Goal: Information Seeking & Learning: Learn about a topic

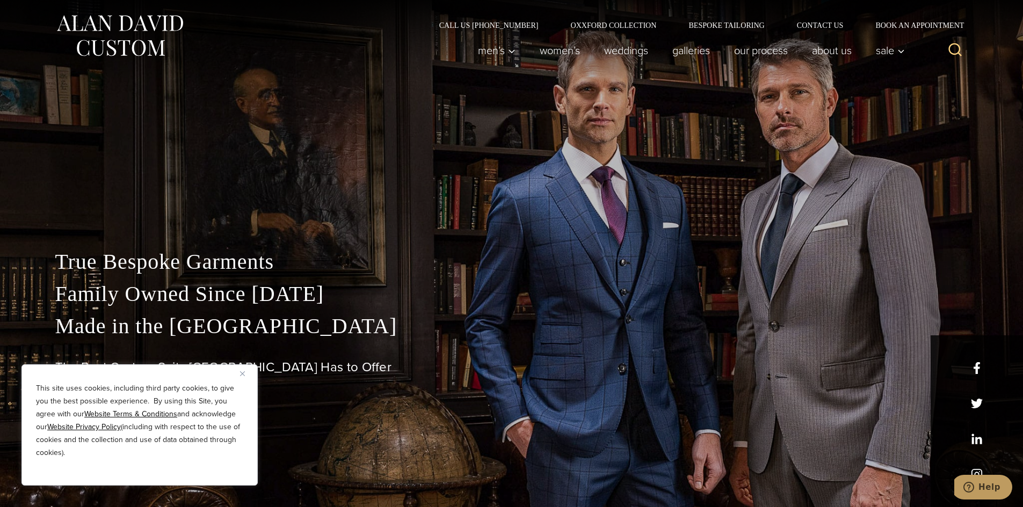
click at [242, 374] on img "Close" at bounding box center [242, 374] width 5 height 5
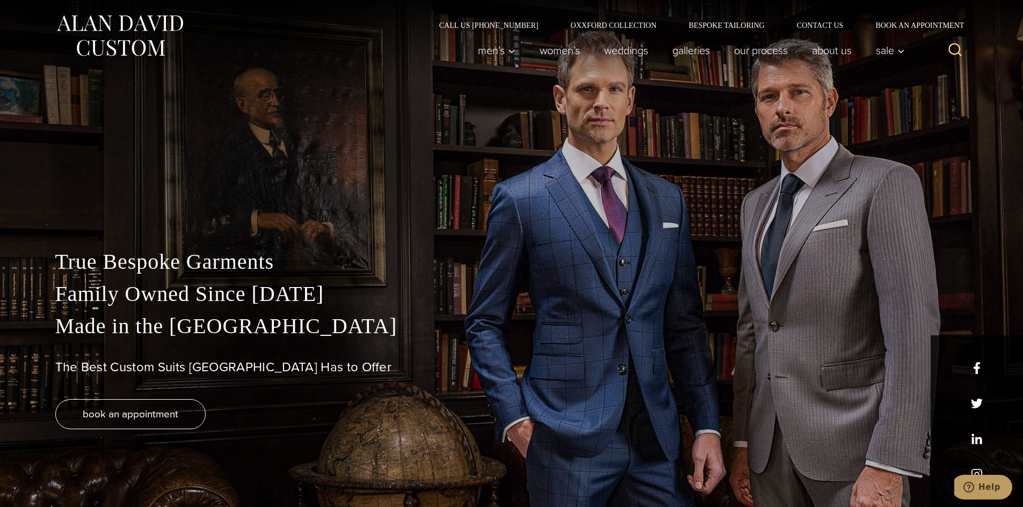
click at [372, 337] on p "True Bespoke Garments Family Owned Since 1913 Made in the United States" at bounding box center [511, 294] width 913 height 97
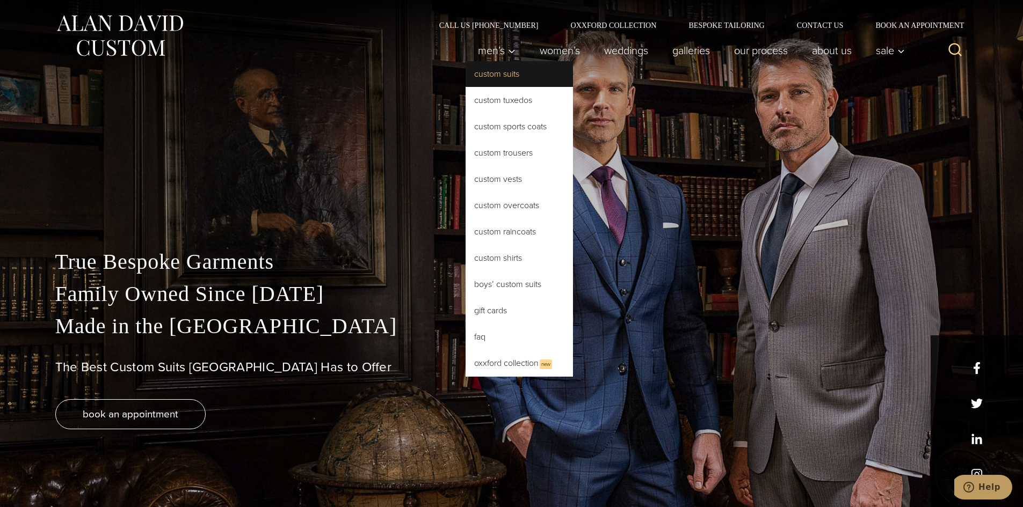
click at [482, 71] on link "Custom Suits" at bounding box center [519, 74] width 107 height 26
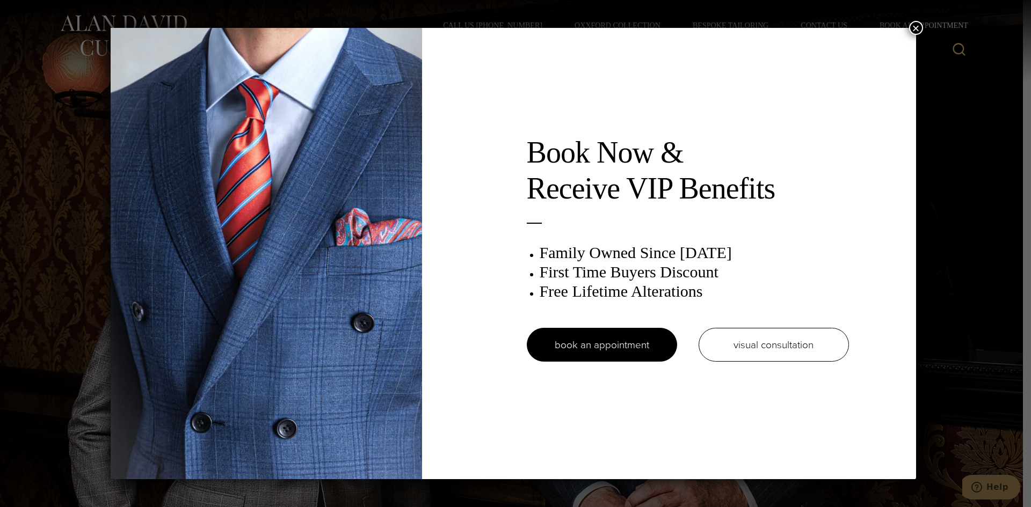
click at [919, 27] on button "×" at bounding box center [916, 28] width 14 height 14
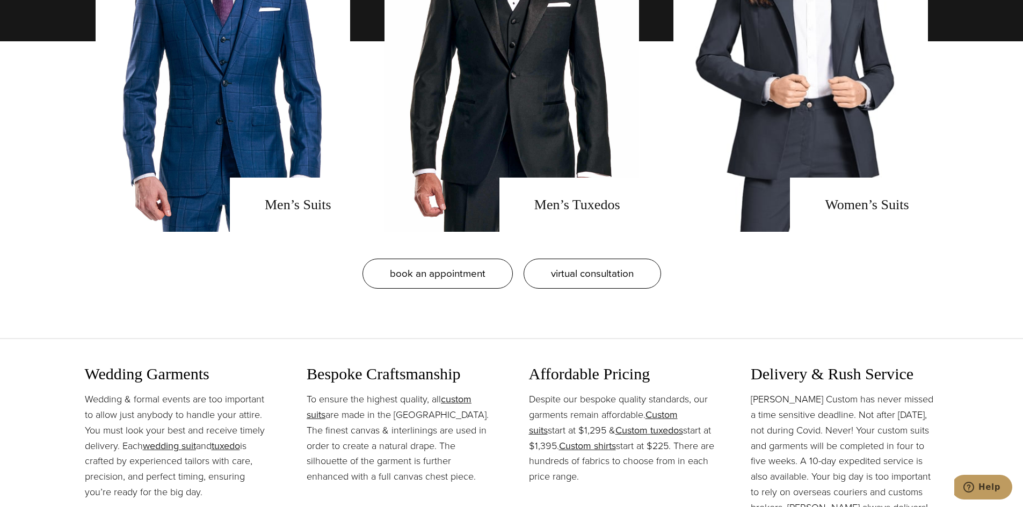
scroll to position [1343, 0]
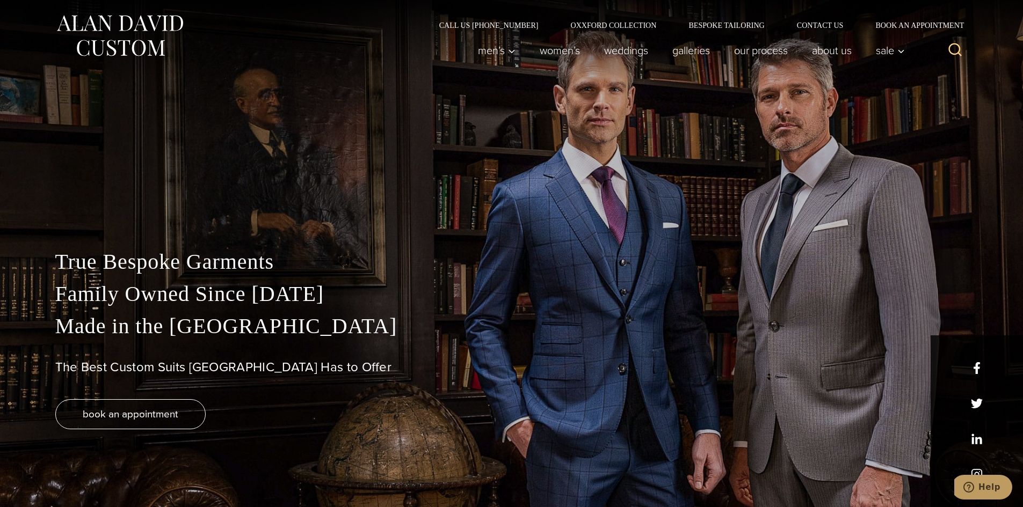
click at [362, 160] on div "True Bespoke Garments Family Owned Since 1913 Made in the United States The Bes…" at bounding box center [511, 253] width 1023 height 507
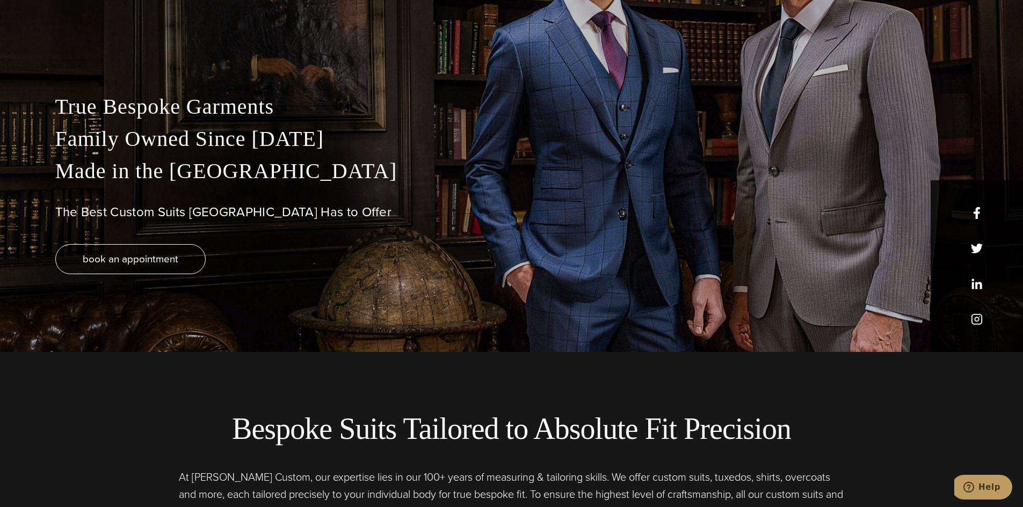
scroll to position [215, 0]
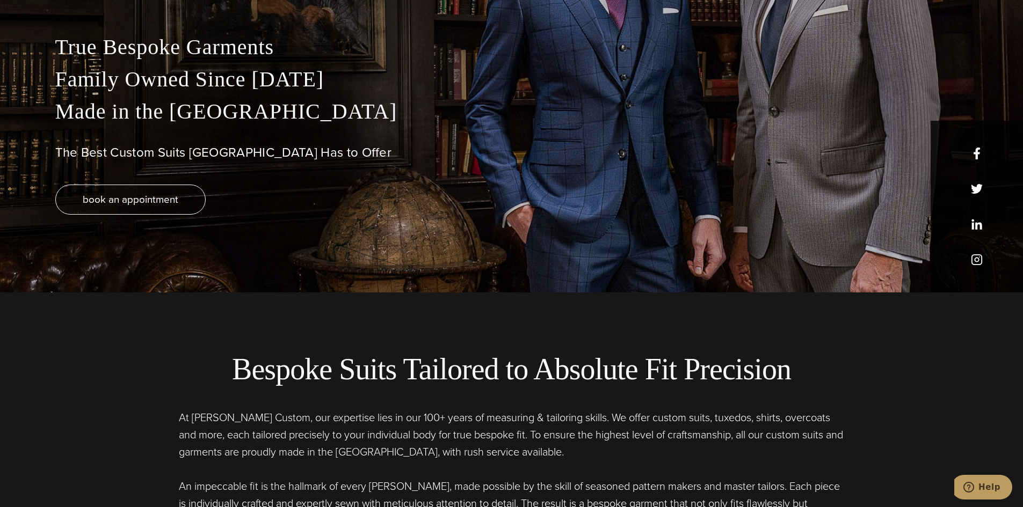
click at [383, 155] on h1 "The Best Custom Suits [GEOGRAPHIC_DATA] Has to Offer" at bounding box center [511, 153] width 913 height 16
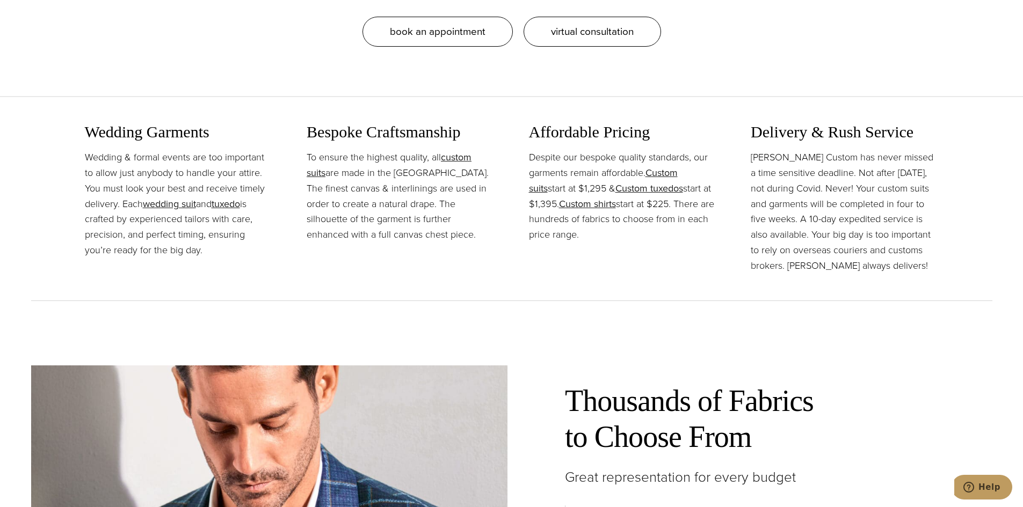
scroll to position [1235, 0]
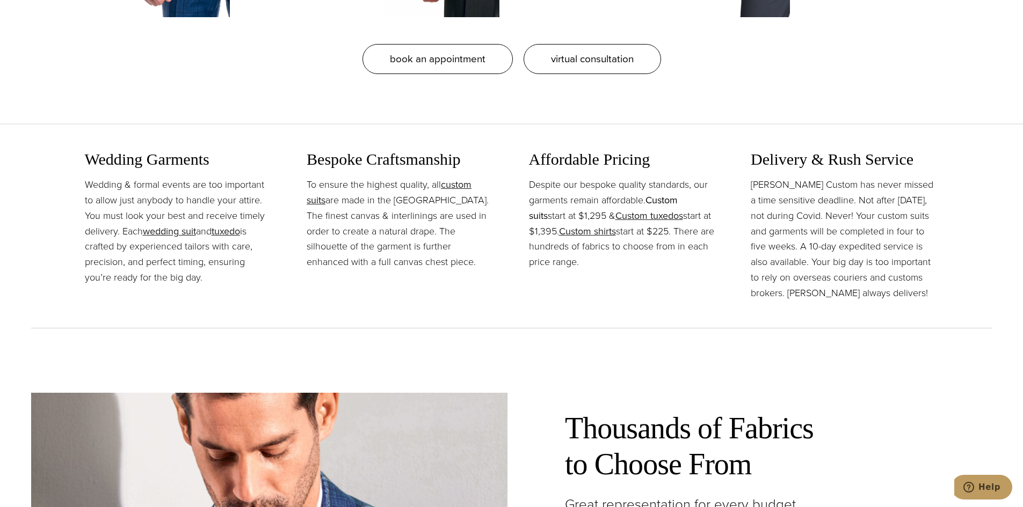
click at [678, 202] on link "Custom suits" at bounding box center [603, 208] width 149 height 30
drag, startPoint x: 440, startPoint y: 186, endPoint x: 325, endPoint y: 201, distance: 115.8
click at [325, 201] on p "To ensure the highest quality, all custom suits are made in the USA. The finest…" at bounding box center [401, 223] width 188 height 93
click at [361, 205] on p "To ensure the highest quality, all custom suits are made in the USA. The finest…" at bounding box center [401, 223] width 188 height 93
drag, startPoint x: 441, startPoint y: 186, endPoint x: 326, endPoint y: 203, distance: 116.7
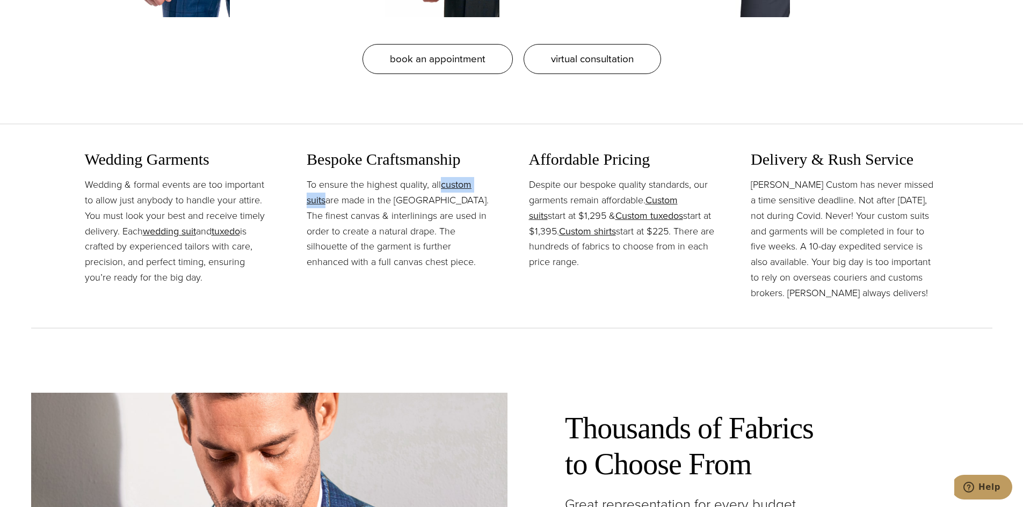
click at [326, 203] on p "To ensure the highest quality, all custom suits are made in the USA. The finest…" at bounding box center [401, 223] width 188 height 93
click at [464, 200] on p "To ensure the highest quality, all custom suits are made in the USA. The finest…" at bounding box center [401, 223] width 188 height 93
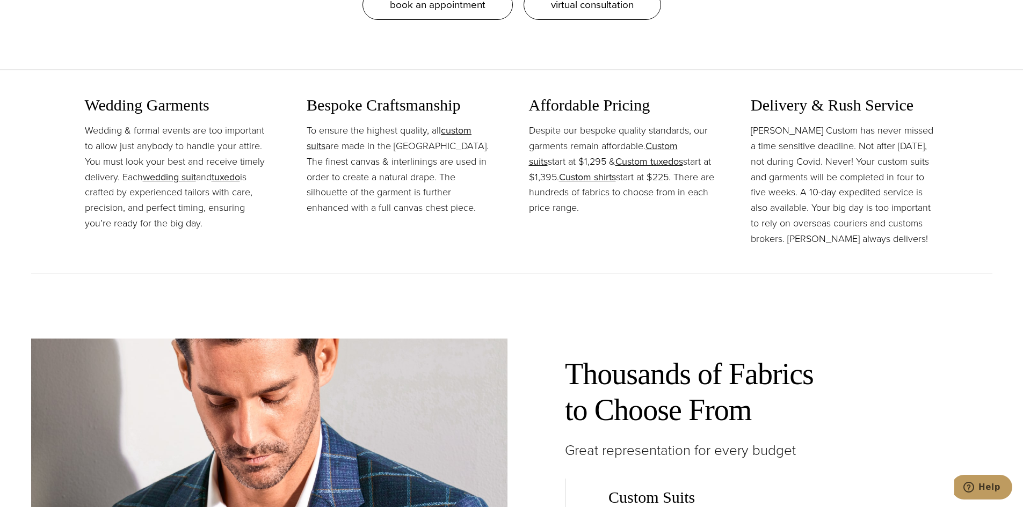
scroll to position [1343, 0]
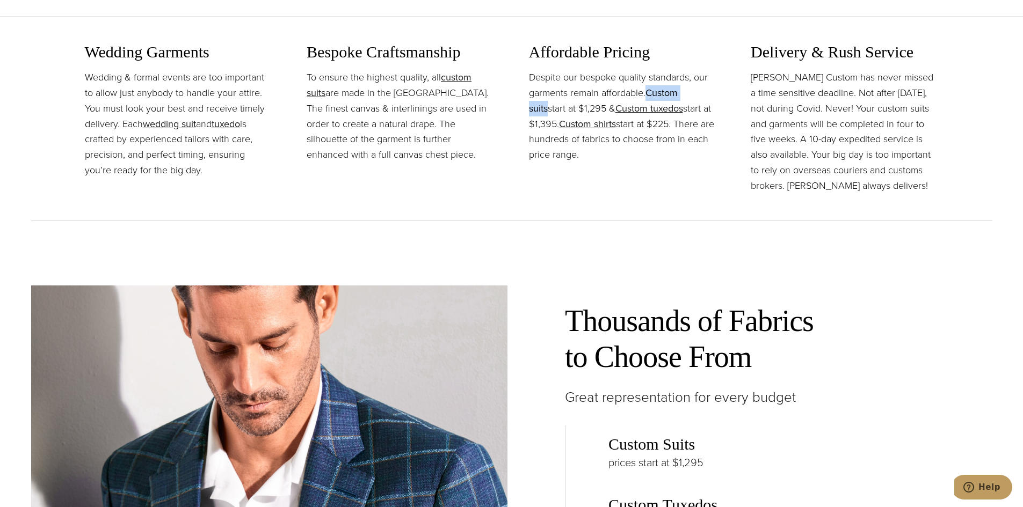
drag, startPoint x: 710, startPoint y: 90, endPoint x: 649, endPoint y: 95, distance: 61.4
click at [649, 95] on p "Despite our bespoke quality standards, our garments remain affordable. Custom s…" at bounding box center [623, 116] width 188 height 93
click at [691, 108] on p "Despite our bespoke quality standards, our garments remain affordable. Custom s…" at bounding box center [623, 116] width 188 height 93
click at [678, 90] on link "Custom suits" at bounding box center [603, 101] width 149 height 30
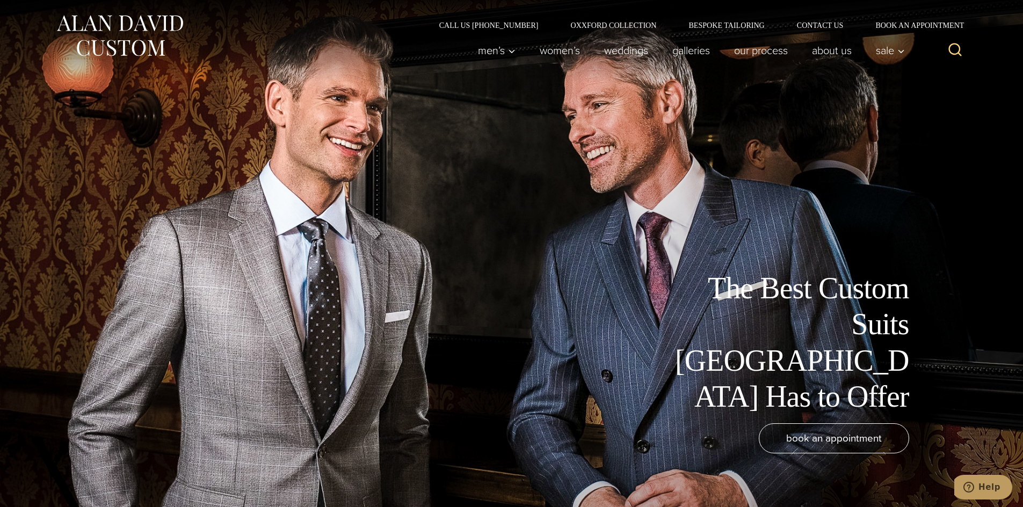
drag, startPoint x: 435, startPoint y: 224, endPoint x: 448, endPoint y: 219, distance: 14.3
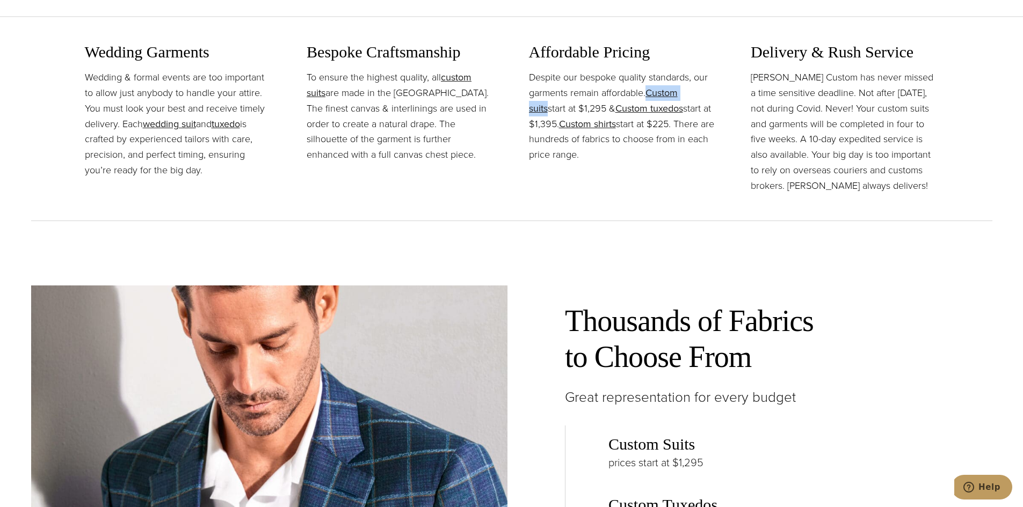
drag, startPoint x: 647, startPoint y: 92, endPoint x: 715, endPoint y: 93, distance: 68.2
click at [715, 93] on p "Despite our bespoke quality standards, our garments remain affordable. Custom s…" at bounding box center [623, 116] width 188 height 93
drag, startPoint x: 710, startPoint y: 93, endPoint x: 648, endPoint y: 96, distance: 62.9
click at [648, 96] on p "Despite our bespoke quality standards, our garments remain affordable. Custom s…" at bounding box center [623, 116] width 188 height 93
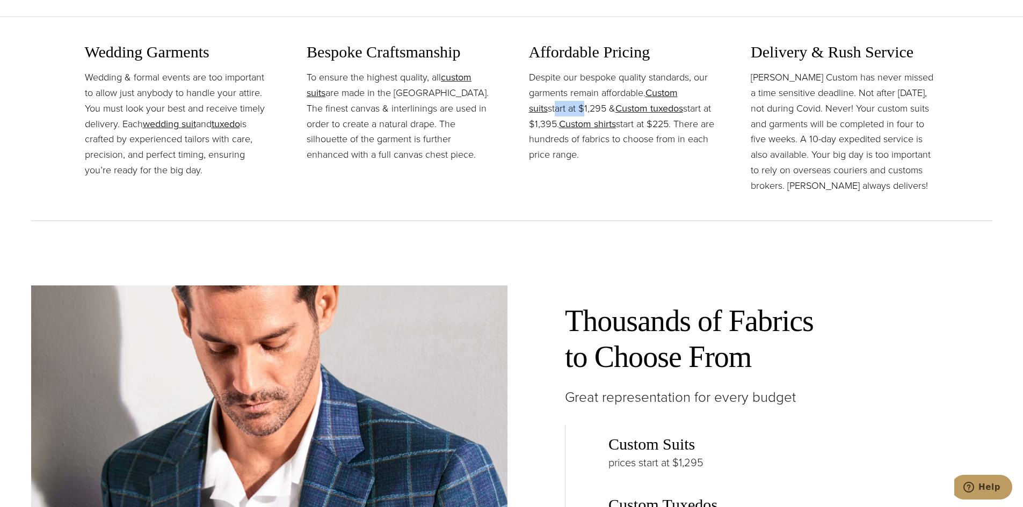
drag, startPoint x: 532, startPoint y: 108, endPoint x: 560, endPoint y: 109, distance: 27.4
click at [560, 109] on p "Despite our bespoke quality standards, our garments remain affordable. Custom s…" at bounding box center [623, 116] width 188 height 93
click at [588, 98] on p "Despite our bespoke quality standards, our garments remain affordable. Custom s…" at bounding box center [623, 116] width 188 height 93
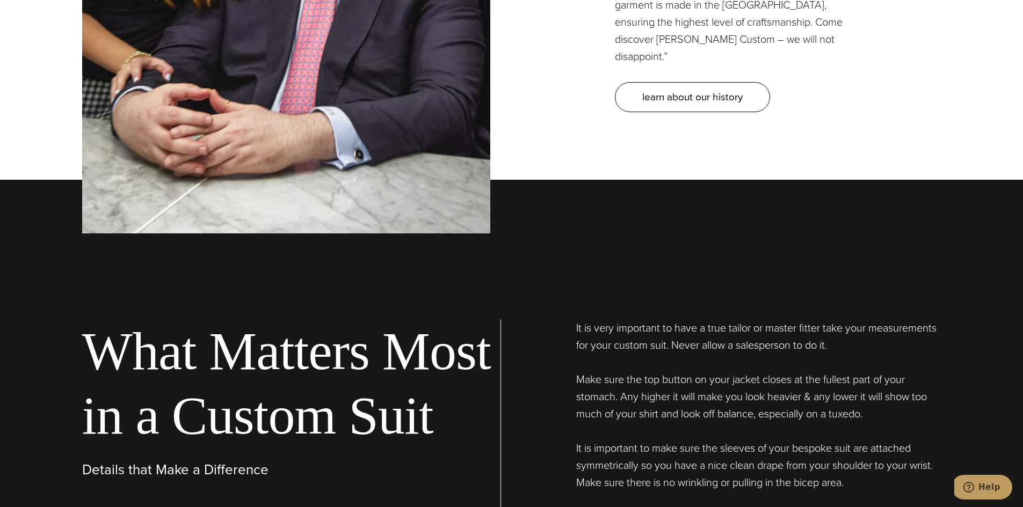
scroll to position [3706, 0]
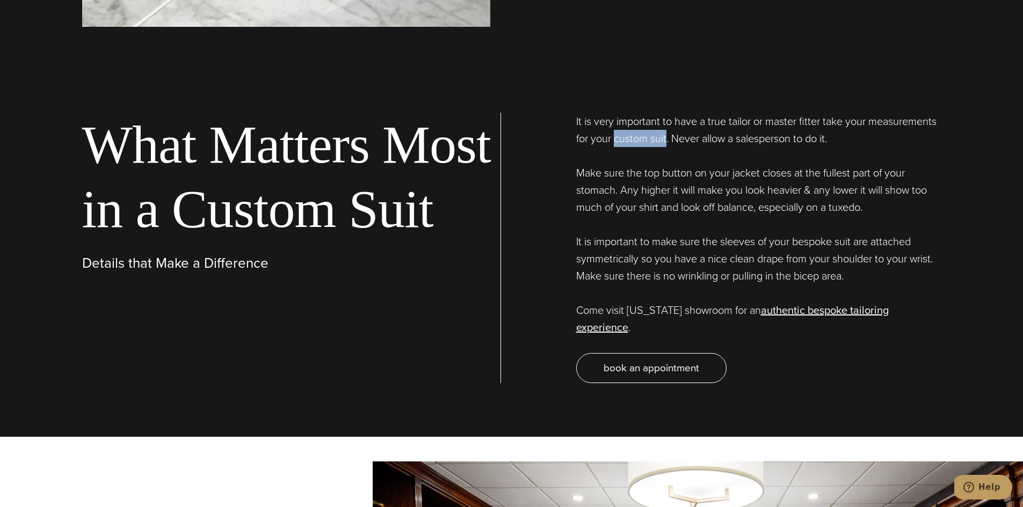
drag, startPoint x: 615, startPoint y: 120, endPoint x: 666, endPoint y: 117, distance: 50.6
click at [666, 117] on p "It is very important to have a true tailor or master fitter take your measureme…" at bounding box center [758, 130] width 365 height 34
click at [670, 135] on div "It is very important to have a true tailor or master fitter take your measureme…" at bounding box center [732, 248] width 419 height 271
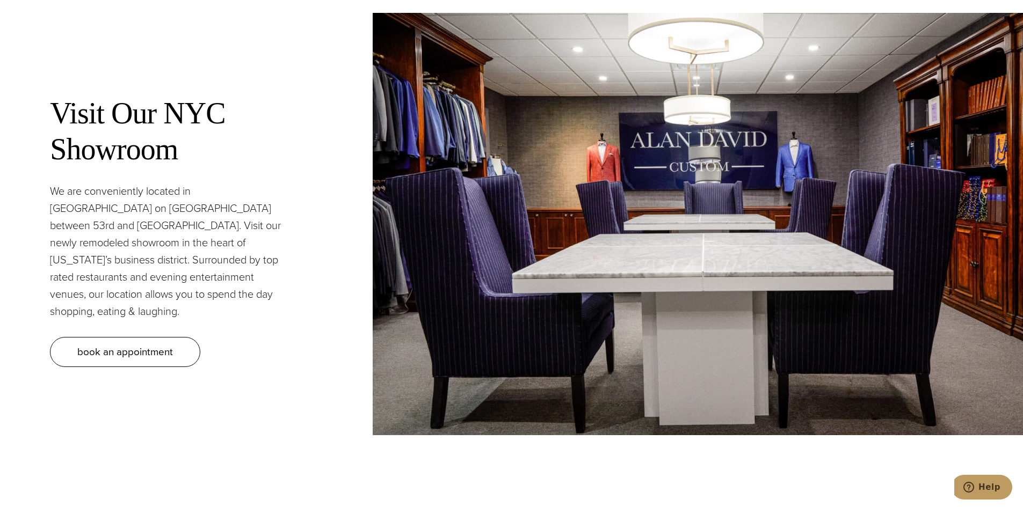
scroll to position [4136, 0]
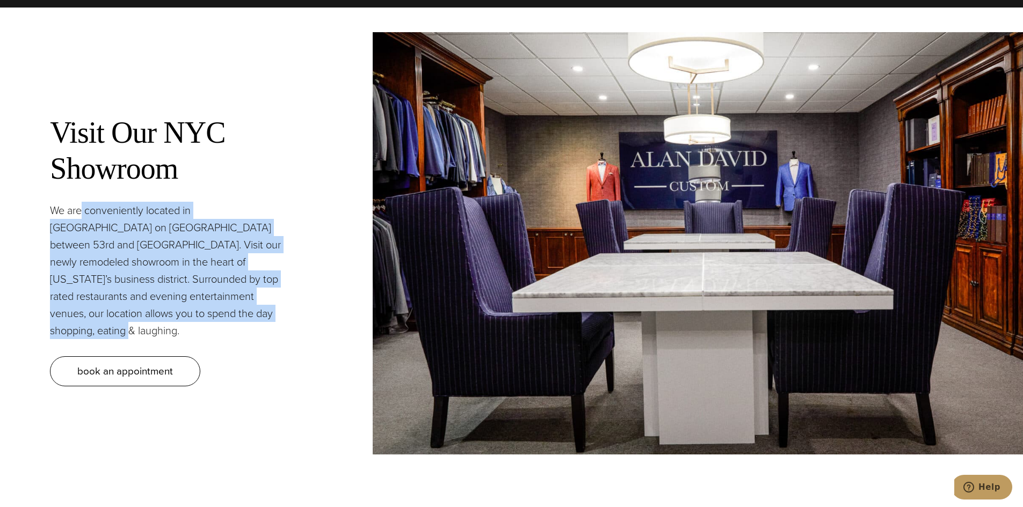
drag, startPoint x: 96, startPoint y: 190, endPoint x: 252, endPoint y: 300, distance: 191.6
click at [252, 300] on div "Visit Our NYC Showroom We are conveniently located in Midtown Manhattan on Madi…" at bounding box center [167, 250] width 334 height 372
click at [219, 268] on p "We are conveniently located in Midtown Manhattan on Madison Avenue between 53rd…" at bounding box center [167, 270] width 234 height 137
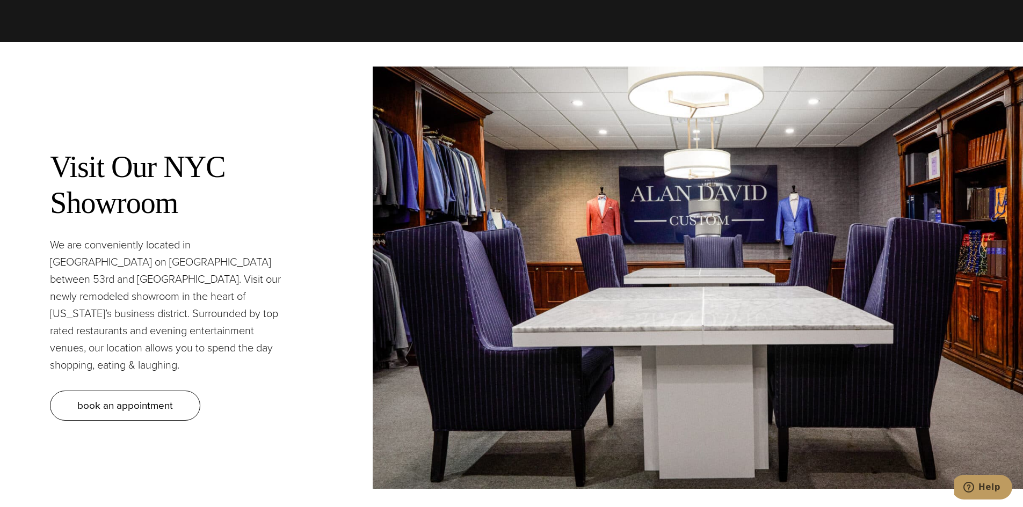
scroll to position [4082, 0]
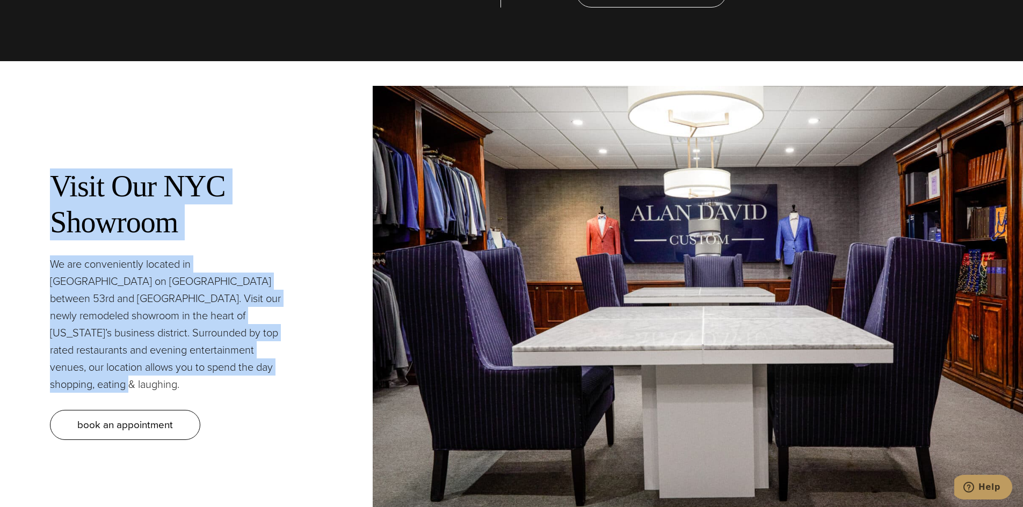
drag, startPoint x: 47, startPoint y: 168, endPoint x: 263, endPoint y: 343, distance: 277.5
click at [263, 343] on div "Visit Our NYC Showroom We are conveniently located in Midtown Manhattan on Madi…" at bounding box center [167, 304] width 334 height 372
click at [228, 322] on p "We are conveniently located in Midtown Manhattan on Madison Avenue between 53rd…" at bounding box center [167, 324] width 234 height 137
click at [274, 303] on p "We are conveniently located in Midtown Manhattan on Madison Avenue between 53rd…" at bounding box center [167, 324] width 234 height 137
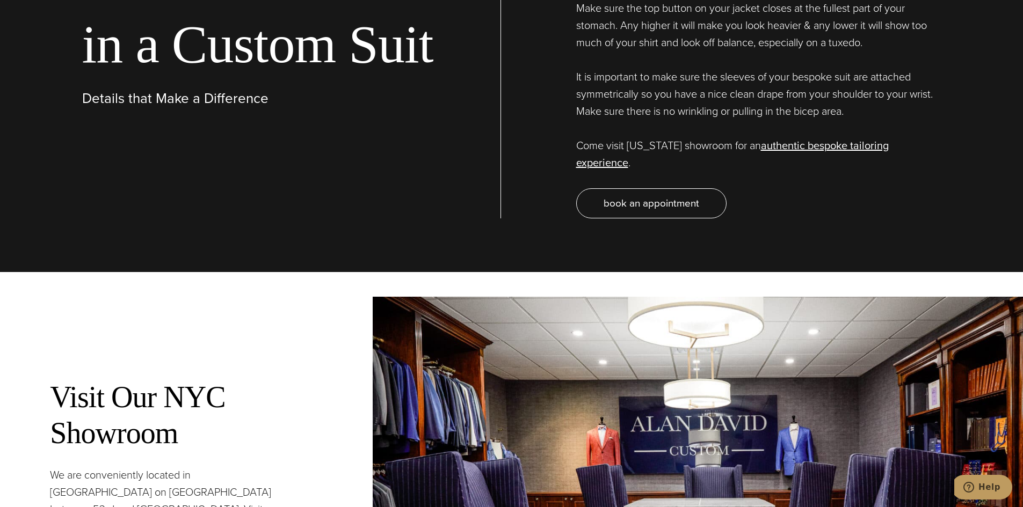
scroll to position [3599, 0]
